Goal: Task Accomplishment & Management: Use online tool/utility

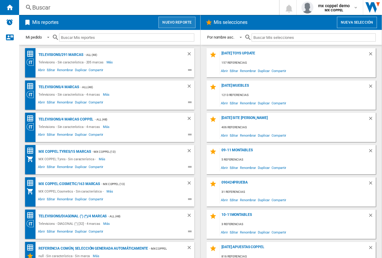
click at [178, 19] on button "Nuevo reporte" at bounding box center [177, 22] width 37 height 11
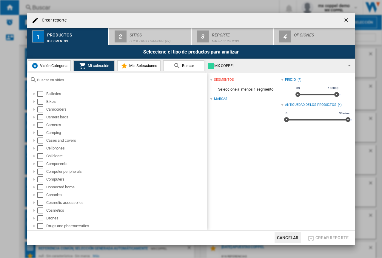
click at [237, 68] on div "MX COPPEL" at bounding box center [275, 66] width 135 height 8
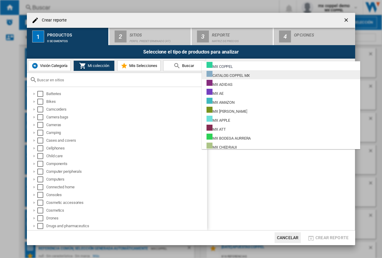
click at [256, 76] on md-option "CATALOG COPPEL MX" at bounding box center [281, 74] width 159 height 9
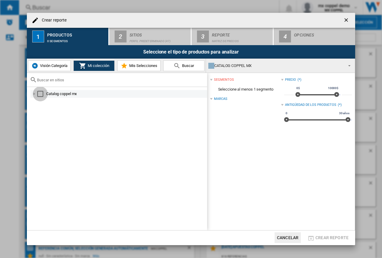
click at [42, 93] on div "Select" at bounding box center [40, 94] width 6 height 6
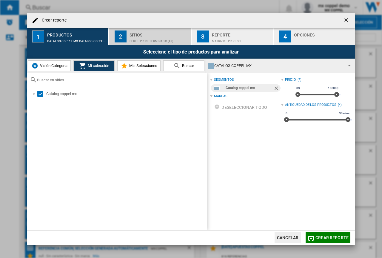
click at [147, 36] on div "Sitios" at bounding box center [159, 33] width 59 height 6
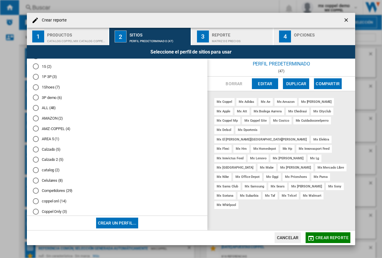
scroll to position [64, 0]
click at [52, 170] on md-radio-button "catalog (2)" at bounding box center [117, 170] width 169 height 6
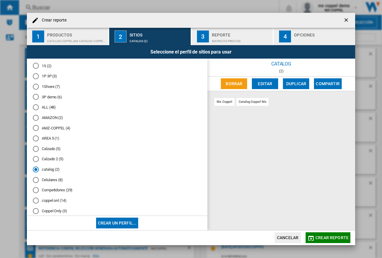
click at [330, 237] on span "Crear reporte" at bounding box center [332, 237] width 33 height 5
